Goal: Task Accomplishment & Management: Complete application form

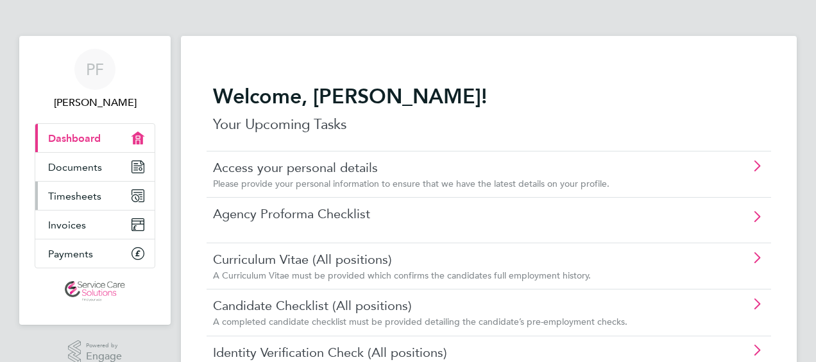
click at [135, 194] on icon "Main navigation" at bounding box center [138, 195] width 13 height 13
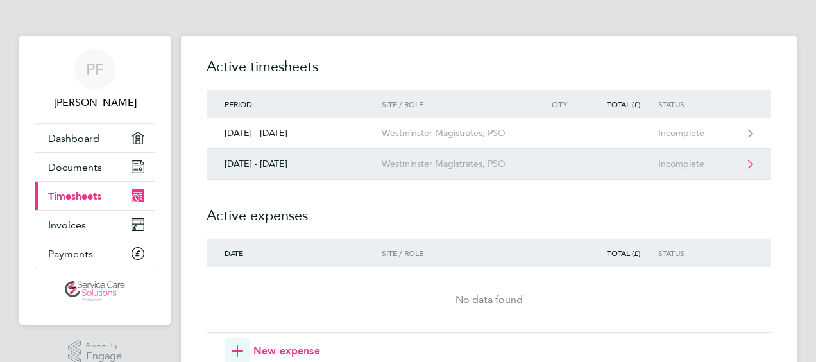
click at [293, 163] on div "[DATE] - [DATE]" at bounding box center [294, 164] width 175 height 11
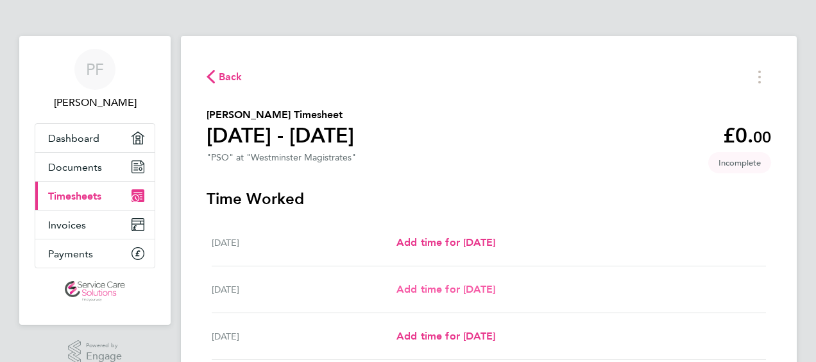
click at [415, 283] on span "Add time for [DATE]" at bounding box center [446, 289] width 99 height 12
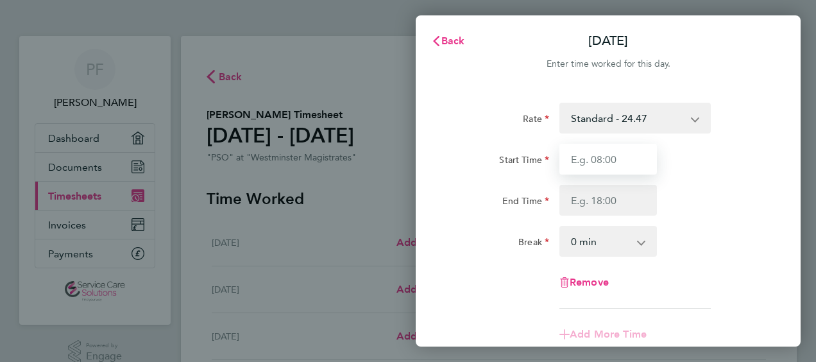
click at [572, 155] on input "Start Time" at bounding box center [609, 159] width 98 height 31
type input "10:00"
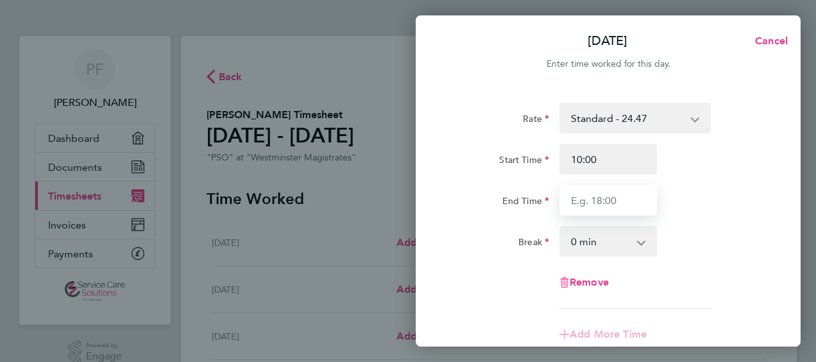
click at [597, 202] on input "End Time" at bounding box center [609, 200] width 98 height 31
type input "18:00"
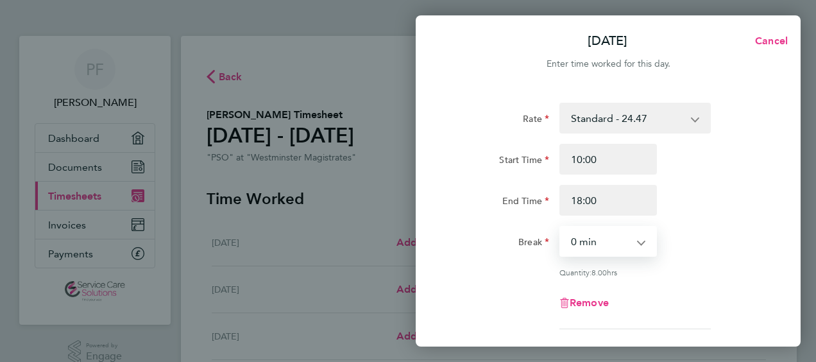
click at [598, 243] on select "0 min 15 min 30 min 45 min 60 min 75 min 90 min" at bounding box center [601, 241] width 80 height 28
select select "30"
click at [561, 227] on select "0 min 15 min 30 min 45 min 60 min 75 min 90 min" at bounding box center [601, 241] width 80 height 28
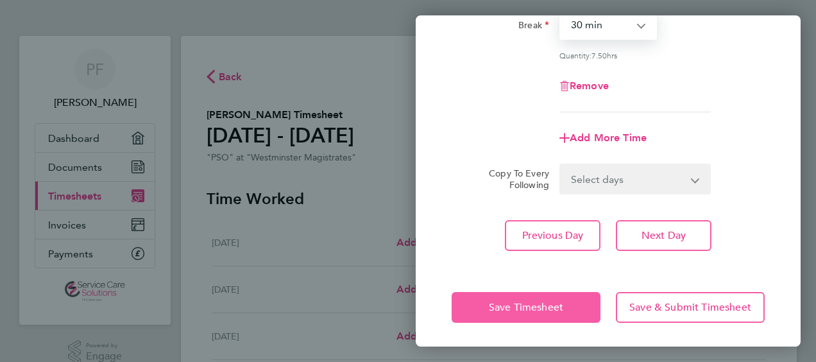
scroll to position [218, 0]
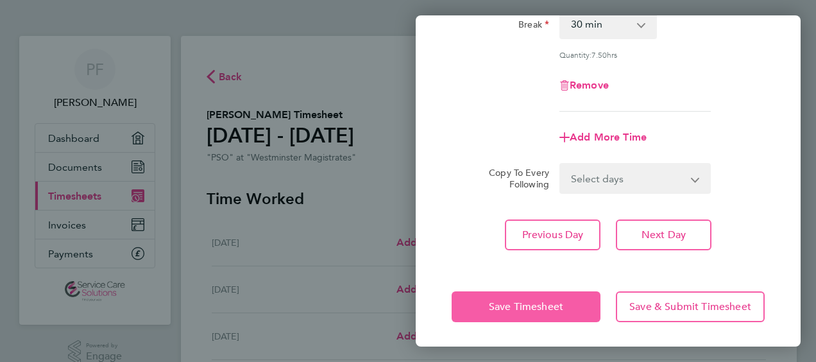
click at [522, 304] on span "Save Timesheet" at bounding box center [526, 306] width 74 height 13
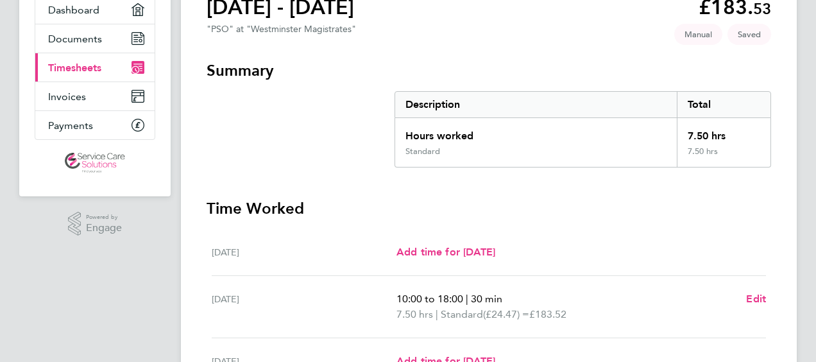
scroll to position [257, 0]
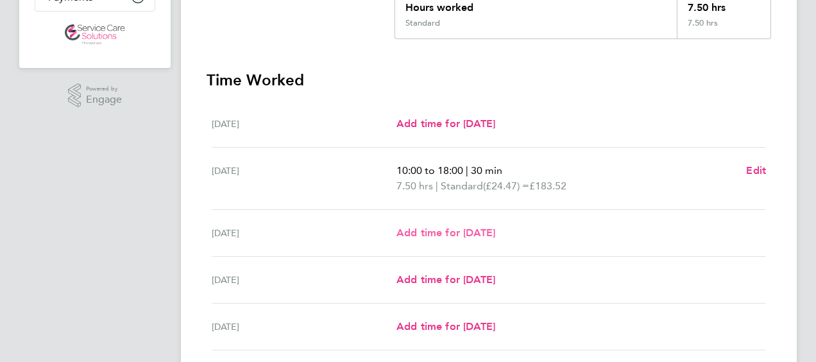
click at [415, 237] on span "Add time for [DATE]" at bounding box center [446, 233] width 99 height 12
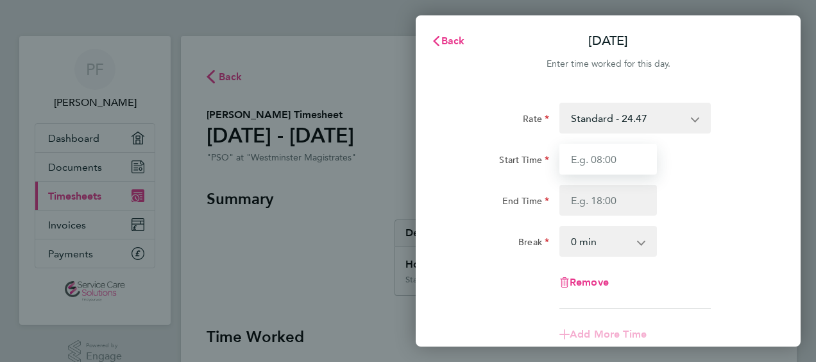
click at [605, 163] on input "Start Time" at bounding box center [609, 159] width 98 height 31
type input "08:00"
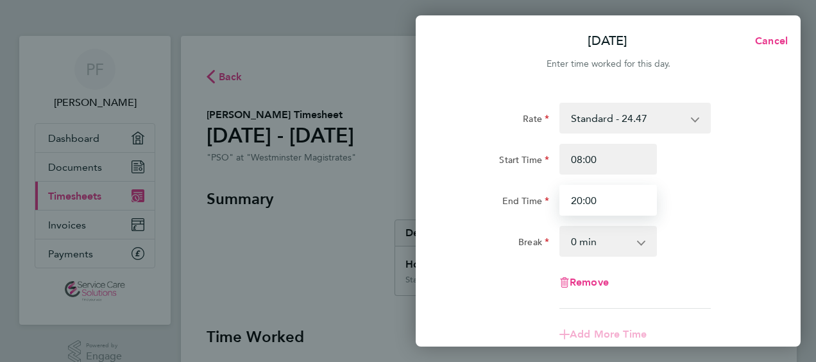
type input "20:00"
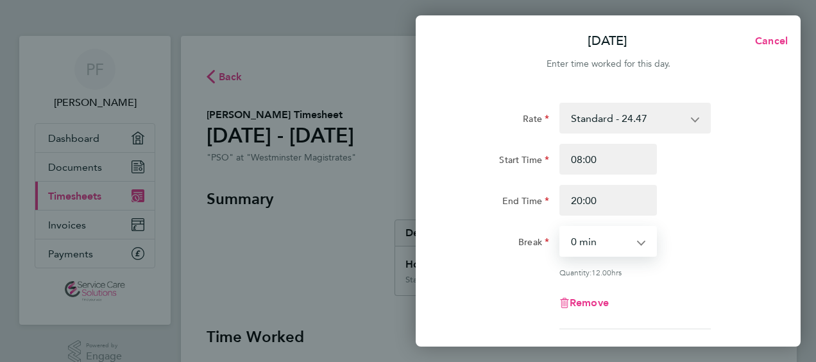
click at [584, 239] on select "0 min 15 min 30 min 45 min 60 min 75 min 90 min" at bounding box center [601, 241] width 80 height 28
select select "30"
click at [561, 227] on select "0 min 15 min 30 min 45 min 60 min 75 min 90 min" at bounding box center [601, 241] width 80 height 28
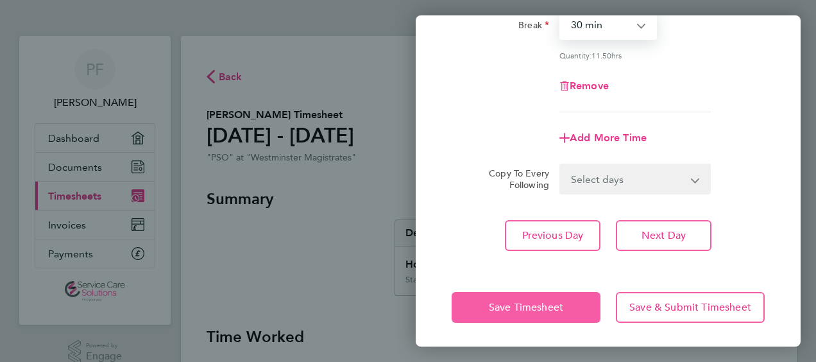
scroll to position [218, 0]
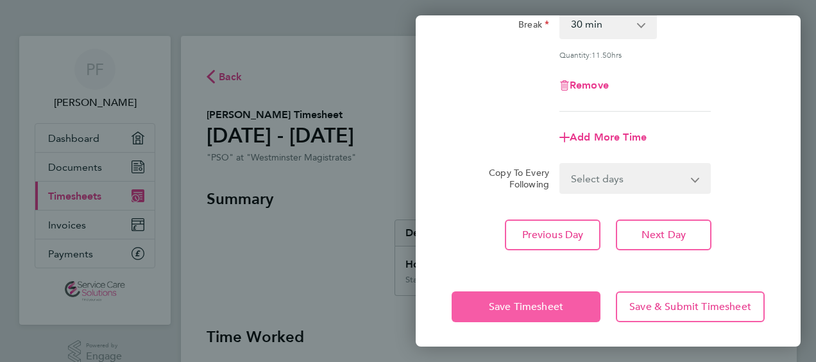
click at [529, 306] on span "Save Timesheet" at bounding box center [526, 306] width 74 height 13
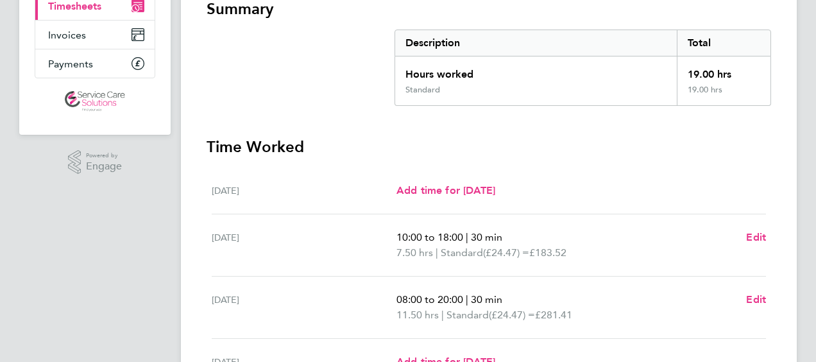
scroll to position [257, 0]
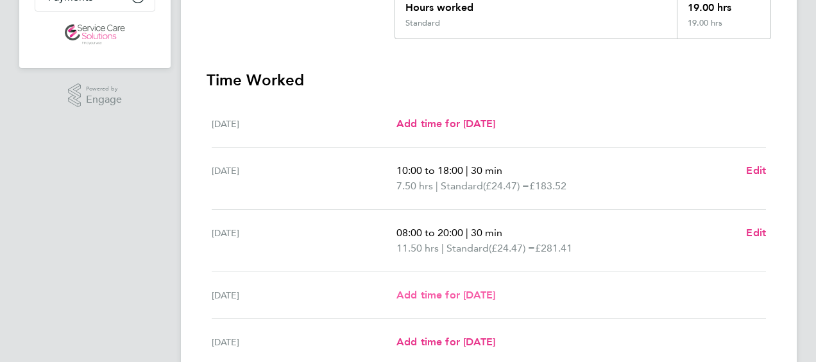
click at [462, 298] on span "Add time for [DATE]" at bounding box center [446, 295] width 99 height 12
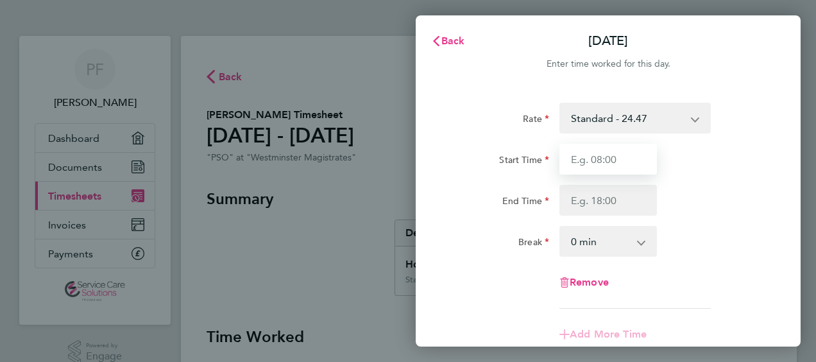
drag, startPoint x: 577, startPoint y: 171, endPoint x: 585, endPoint y: 166, distance: 9.3
click at [577, 171] on input "Start Time" at bounding box center [609, 159] width 98 height 31
type input "08:00"
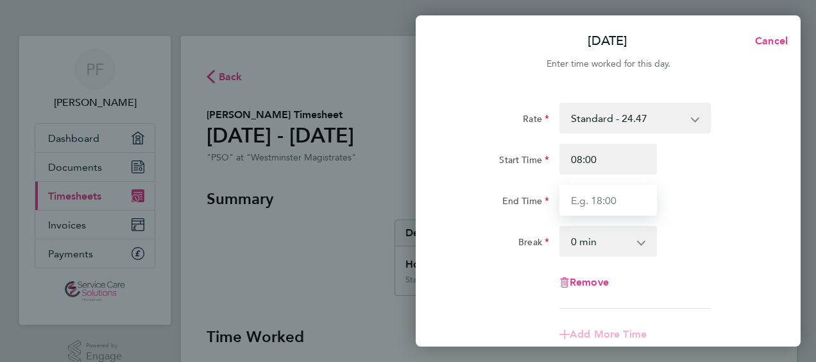
click at [567, 200] on input "End Time" at bounding box center [609, 200] width 98 height 31
type input "1"
type input "18:00"
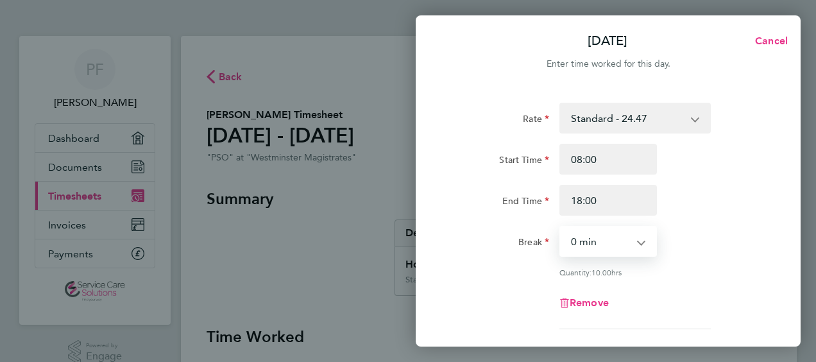
click at [575, 240] on select "0 min 15 min 30 min 45 min 60 min 75 min 90 min" at bounding box center [601, 241] width 80 height 28
select select "30"
click at [561, 227] on select "0 min 15 min 30 min 45 min 60 min 75 min 90 min" at bounding box center [601, 241] width 80 height 28
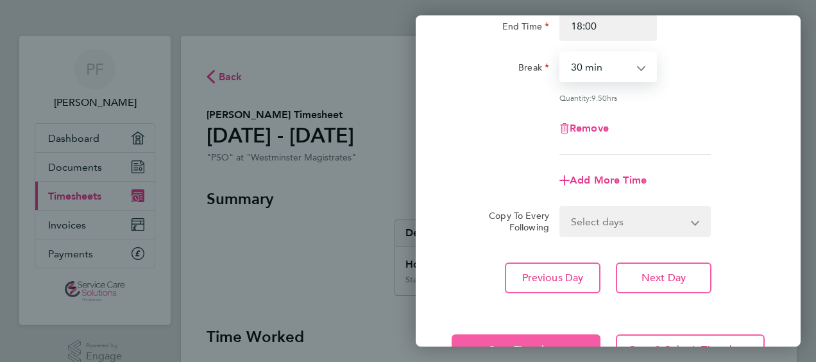
scroll to position [218, 0]
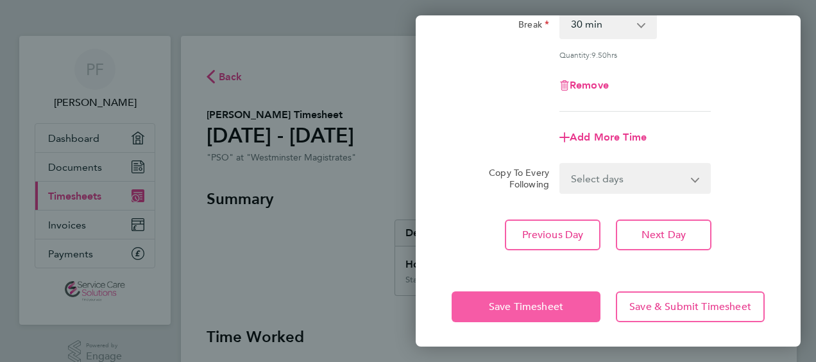
click at [540, 306] on span "Save Timesheet" at bounding box center [526, 306] width 74 height 13
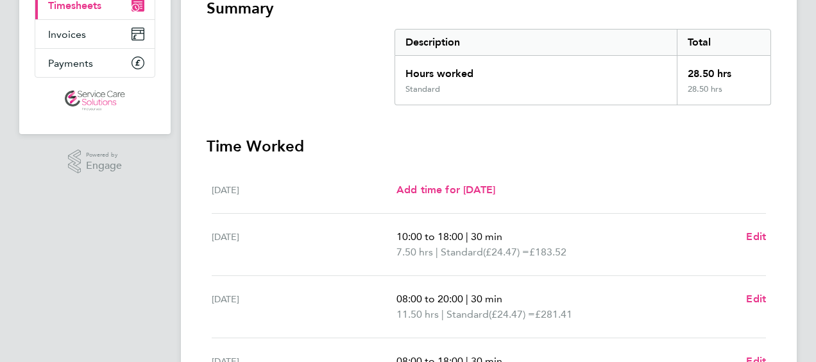
scroll to position [257, 0]
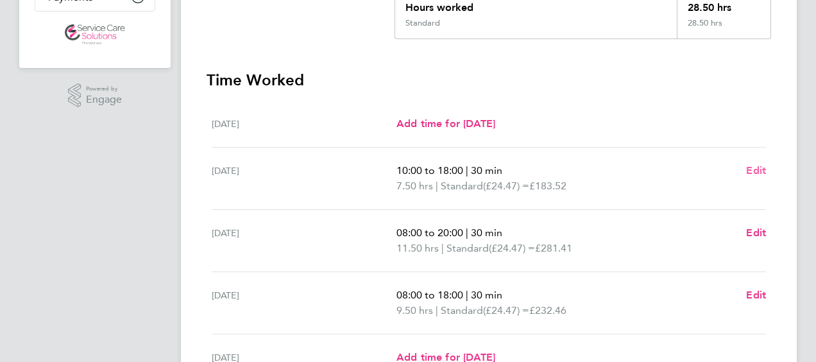
click at [750, 169] on span "Edit" at bounding box center [756, 170] width 20 height 12
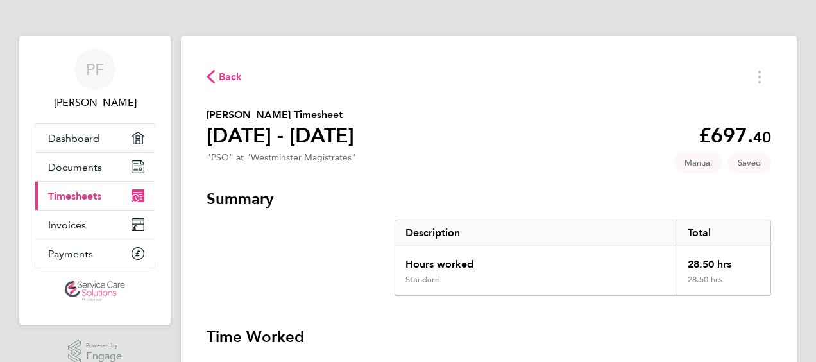
select select "30"
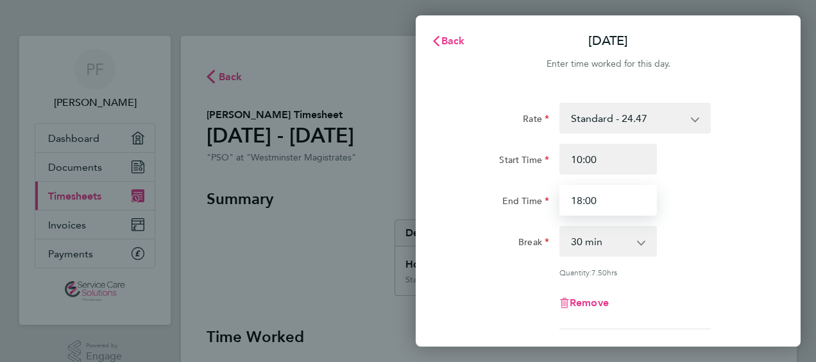
click at [599, 200] on input "18:00" at bounding box center [609, 200] width 98 height 31
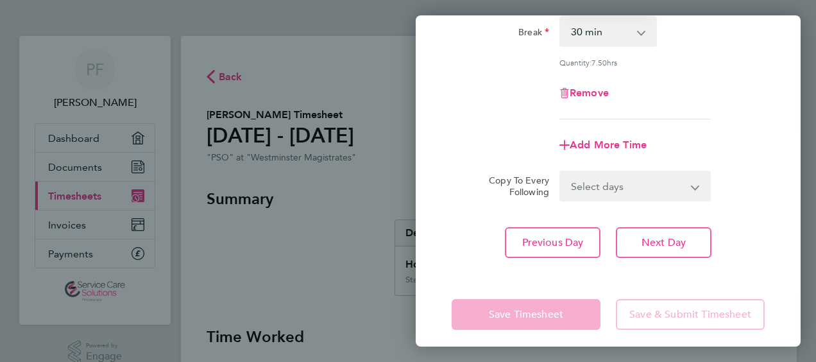
scroll to position [218, 0]
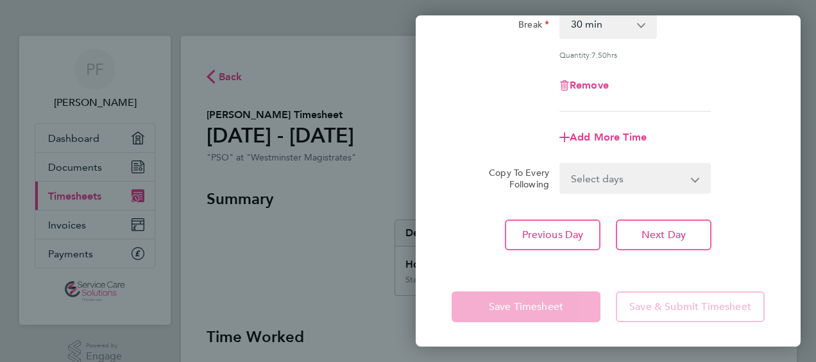
type input "18:30"
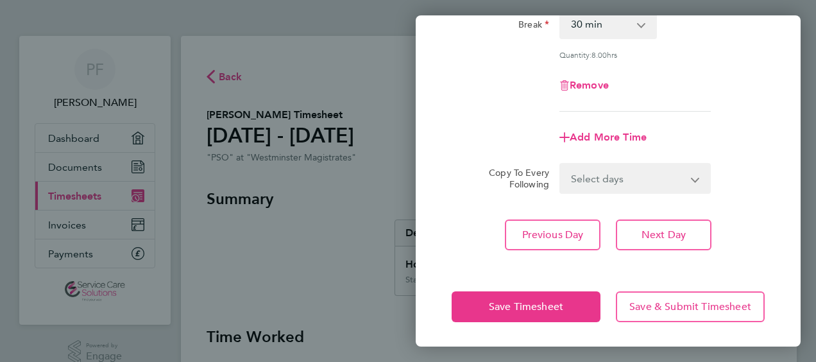
click at [535, 309] on app-form-button "Save Timesheet" at bounding box center [530, 306] width 157 height 31
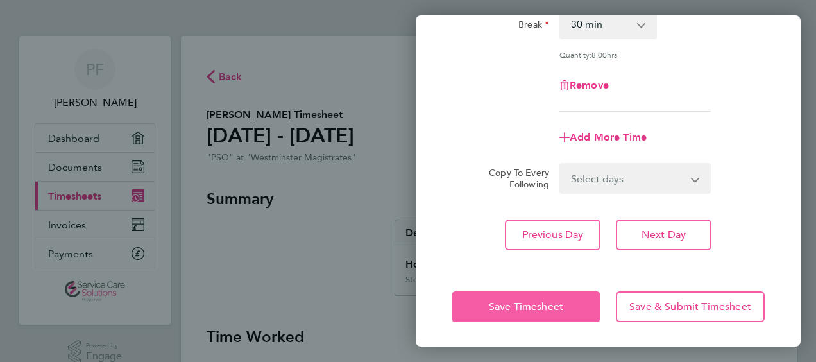
click at [535, 309] on span "Save Timesheet" at bounding box center [526, 306] width 74 height 13
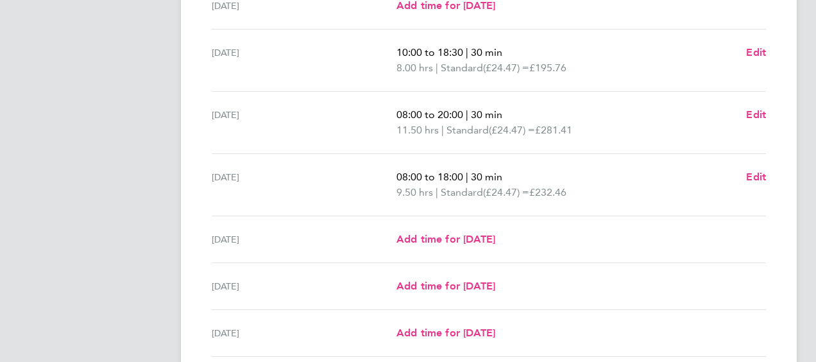
scroll to position [449, 0]
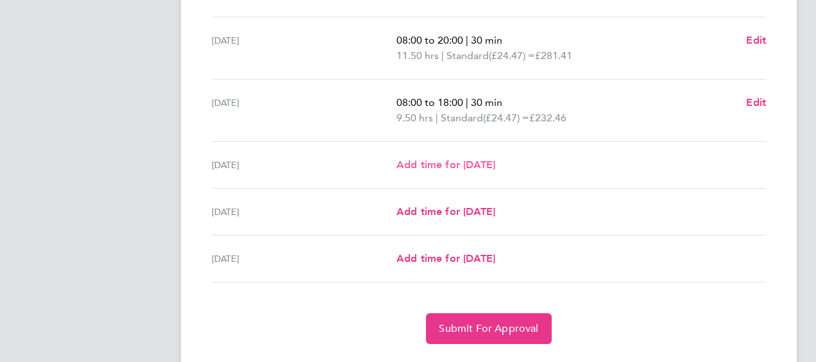
click at [451, 163] on span "Add time for [DATE]" at bounding box center [446, 165] width 99 height 12
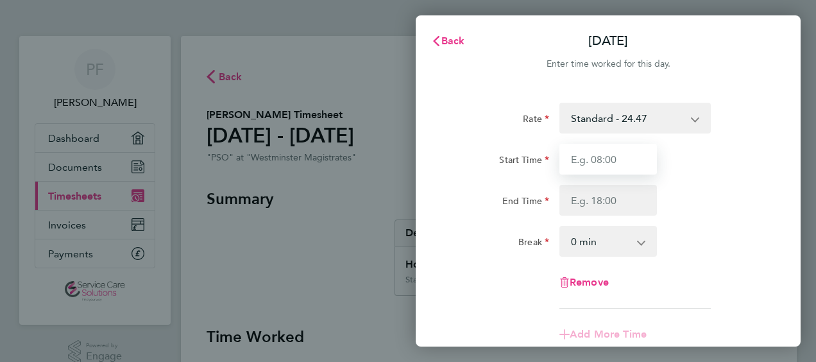
click at [567, 157] on input "Start Time" at bounding box center [609, 159] width 98 height 31
type input "09:00"
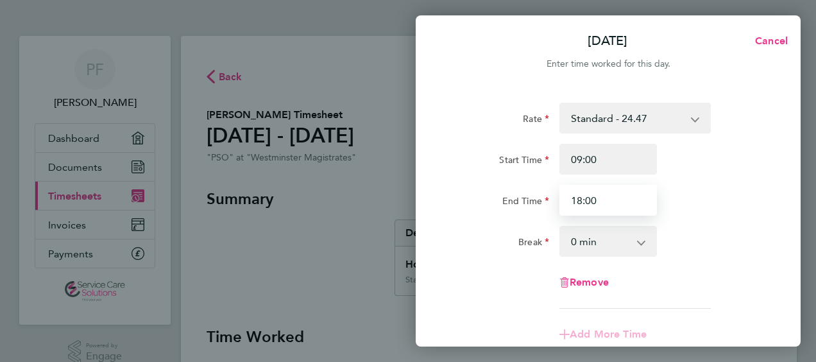
type input "18:00"
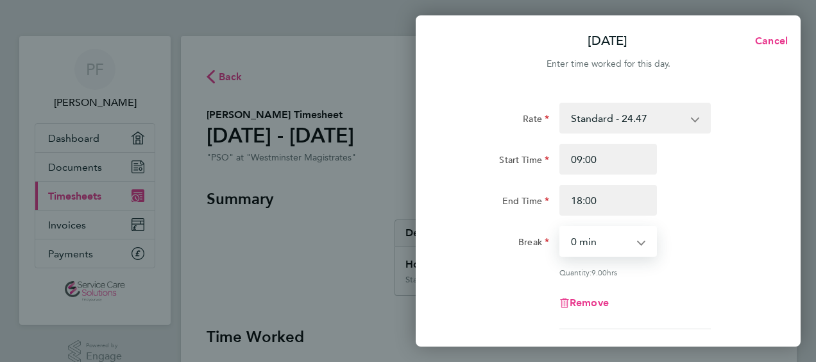
click at [576, 239] on select "0 min 15 min 30 min 45 min 60 min 75 min 90 min" at bounding box center [601, 241] width 80 height 28
select select "30"
click at [561, 227] on select "0 min 15 min 30 min 45 min 60 min 75 min 90 min" at bounding box center [601, 241] width 80 height 28
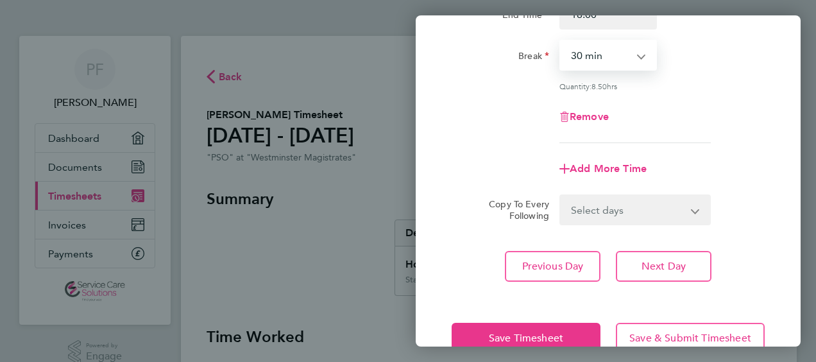
scroll to position [193, 0]
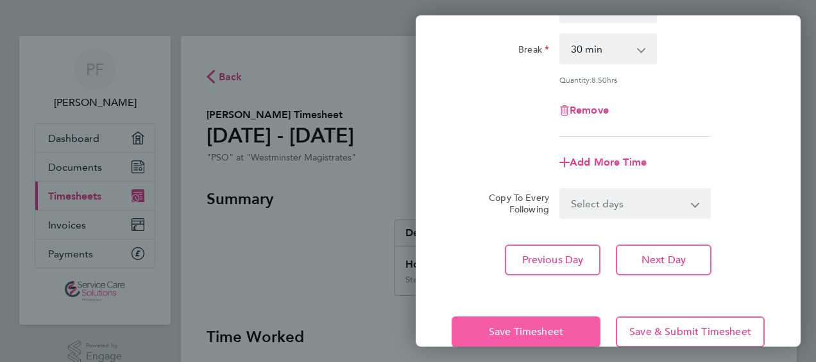
click at [506, 325] on span "Save Timesheet" at bounding box center [526, 331] width 74 height 13
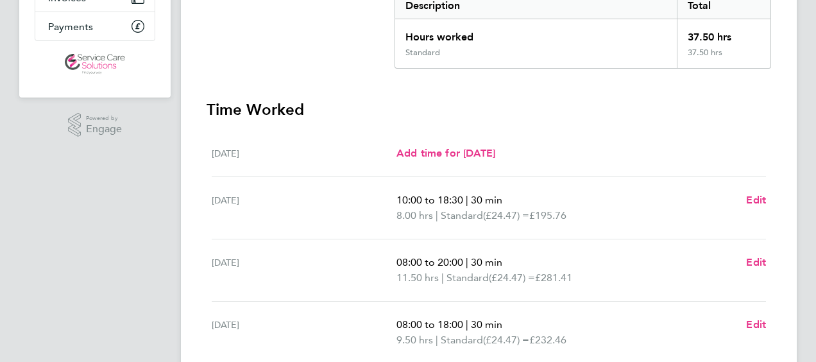
scroll to position [257, 0]
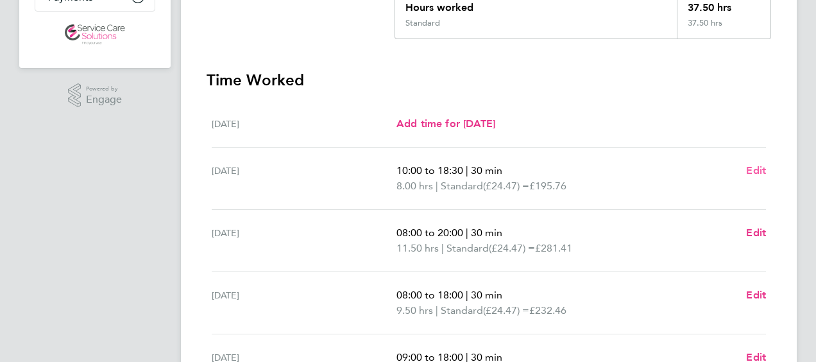
click at [751, 169] on span "Edit" at bounding box center [756, 170] width 20 height 12
select select "30"
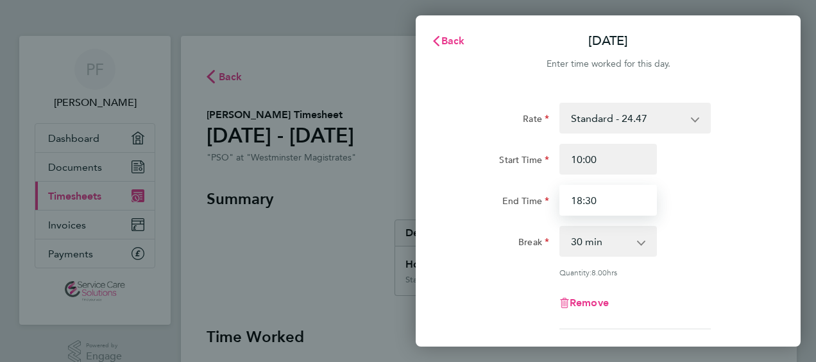
click at [598, 196] on input "18:30" at bounding box center [609, 200] width 98 height 31
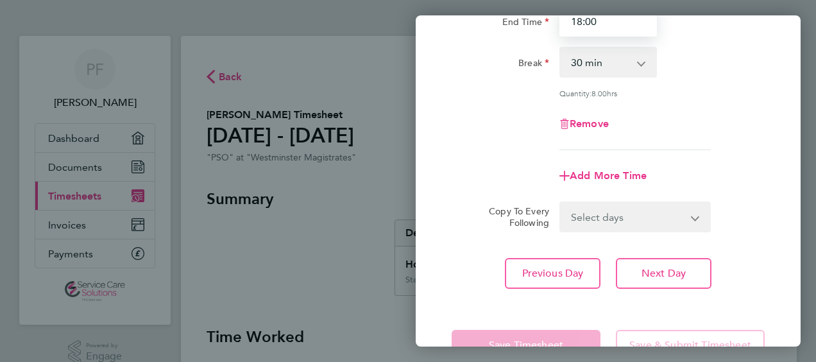
scroll to position [218, 0]
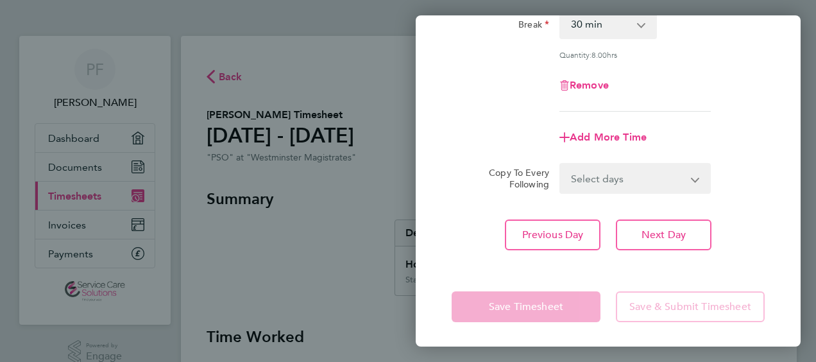
type input "18:00"
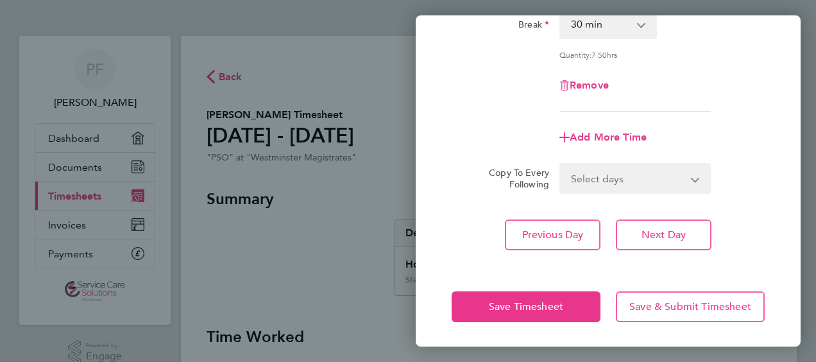
click at [546, 306] on app-form-button "Save Timesheet" at bounding box center [530, 306] width 157 height 31
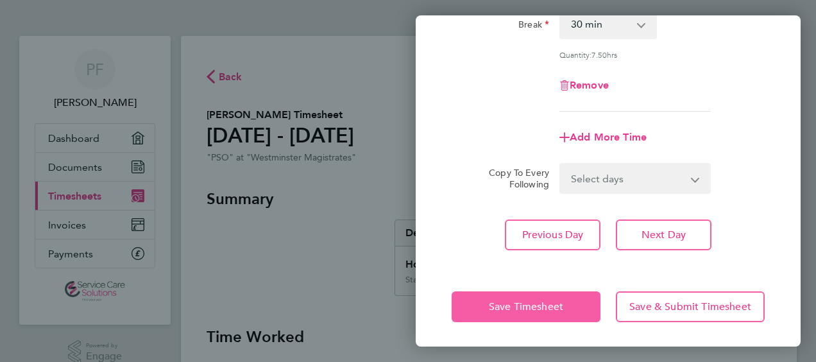
click at [546, 306] on span "Save Timesheet" at bounding box center [526, 306] width 74 height 13
